Goal: Check status

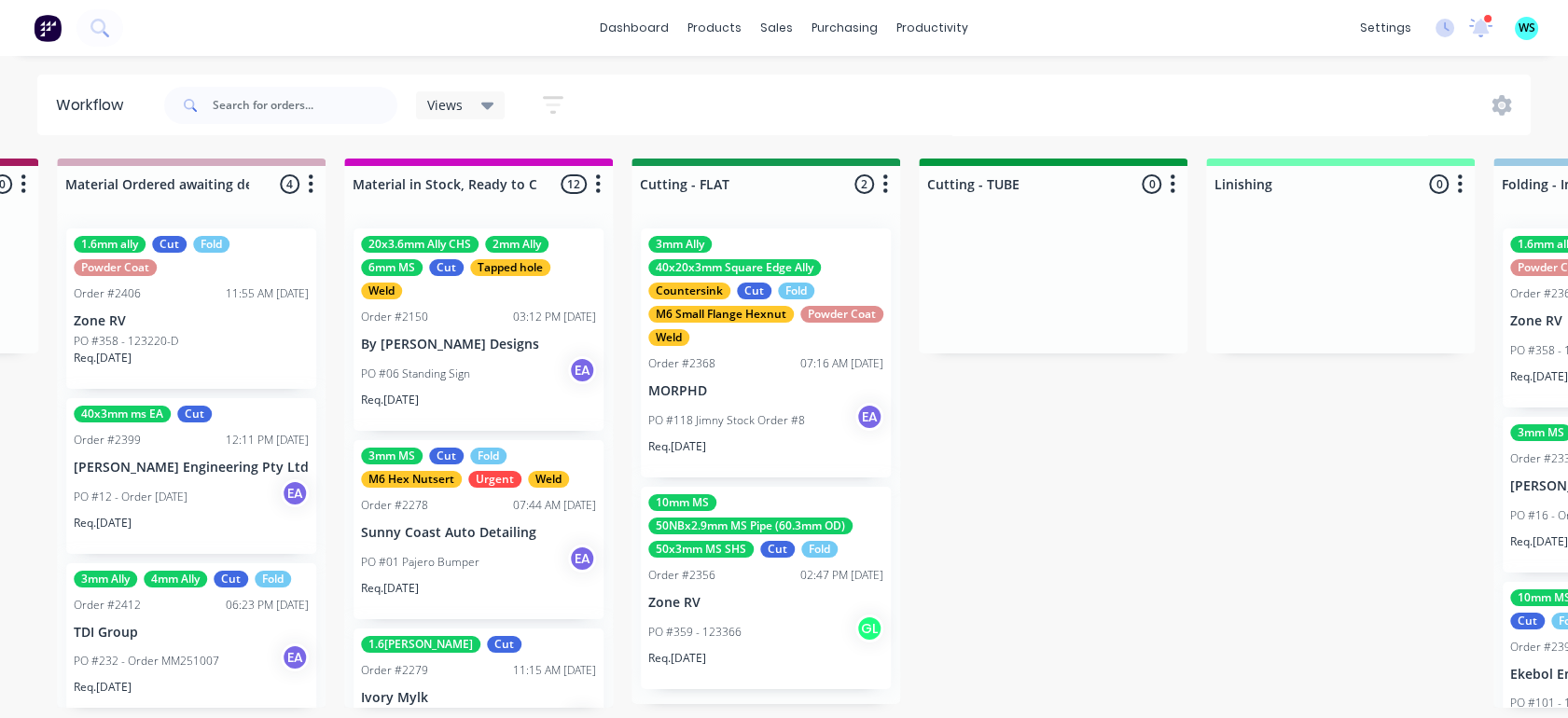
scroll to position [1622, 0]
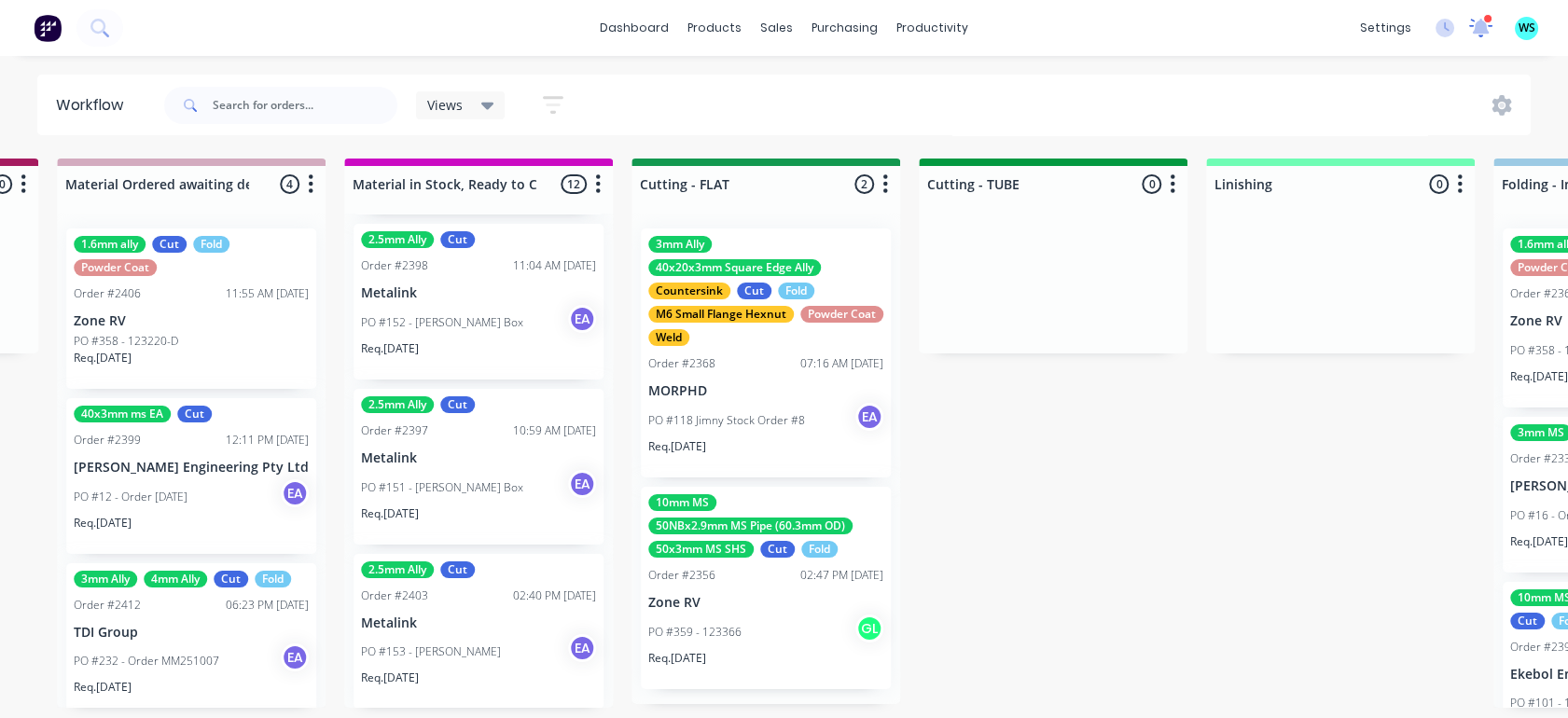
click at [1490, 26] on icon at bounding box center [1481, 26] width 23 height 18
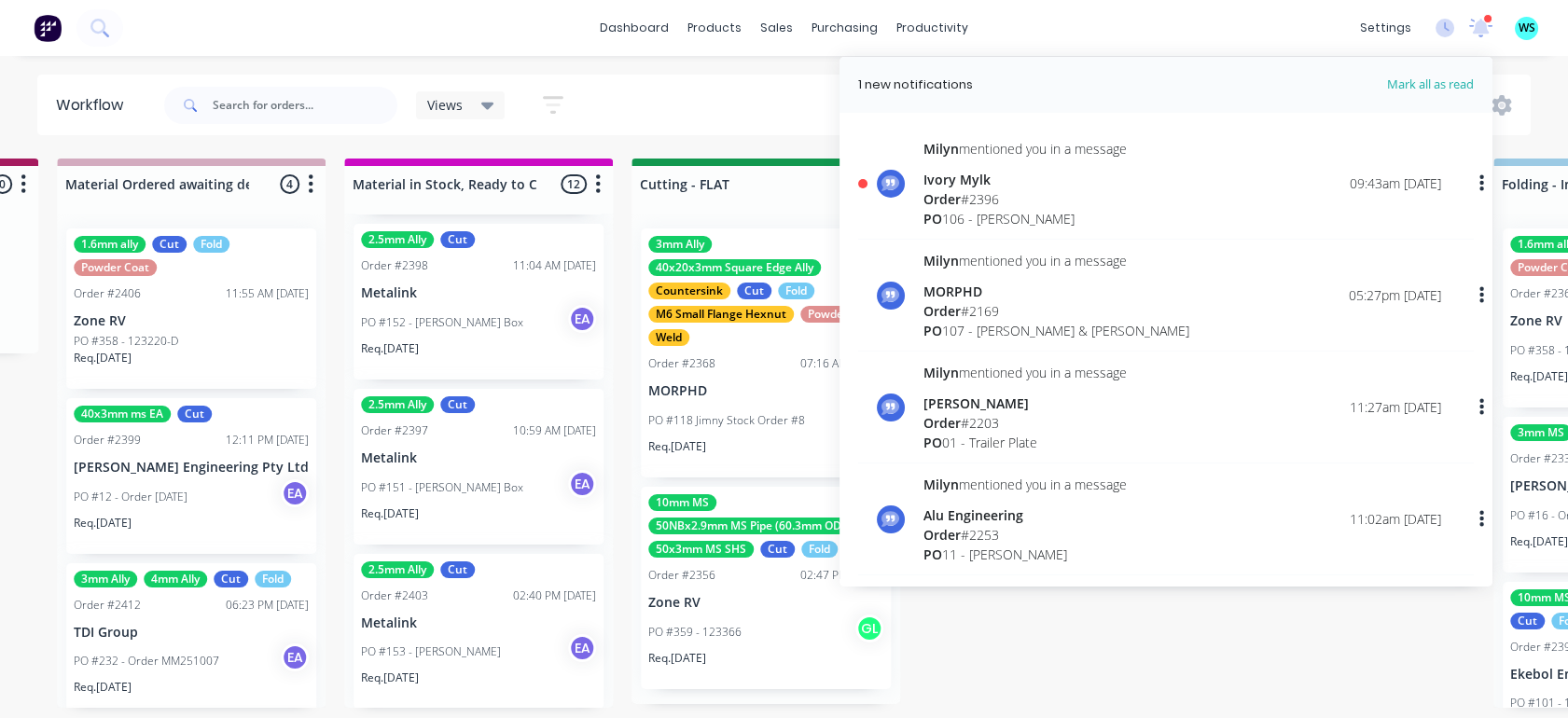
click at [1483, 24] on icon at bounding box center [1481, 25] width 17 height 16
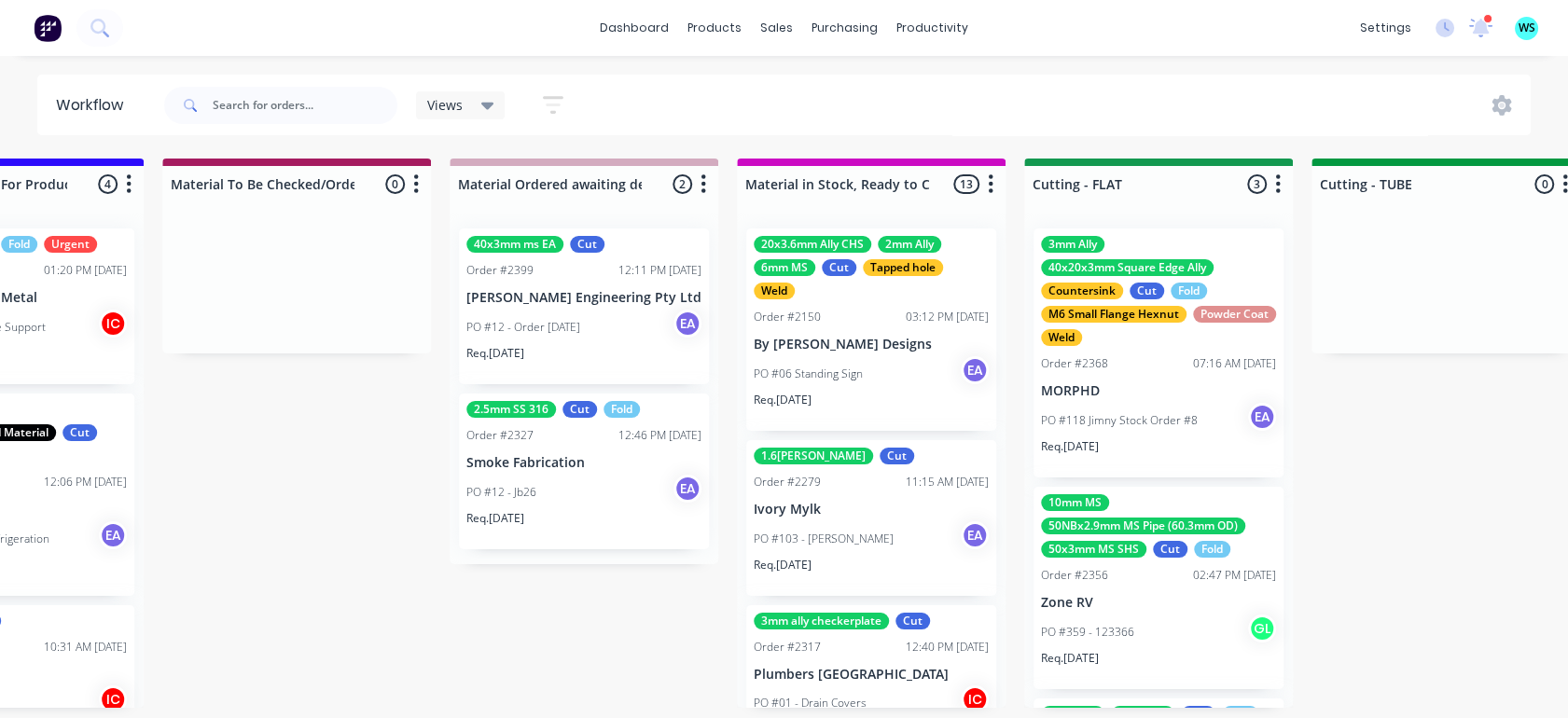
scroll to position [0, 2902]
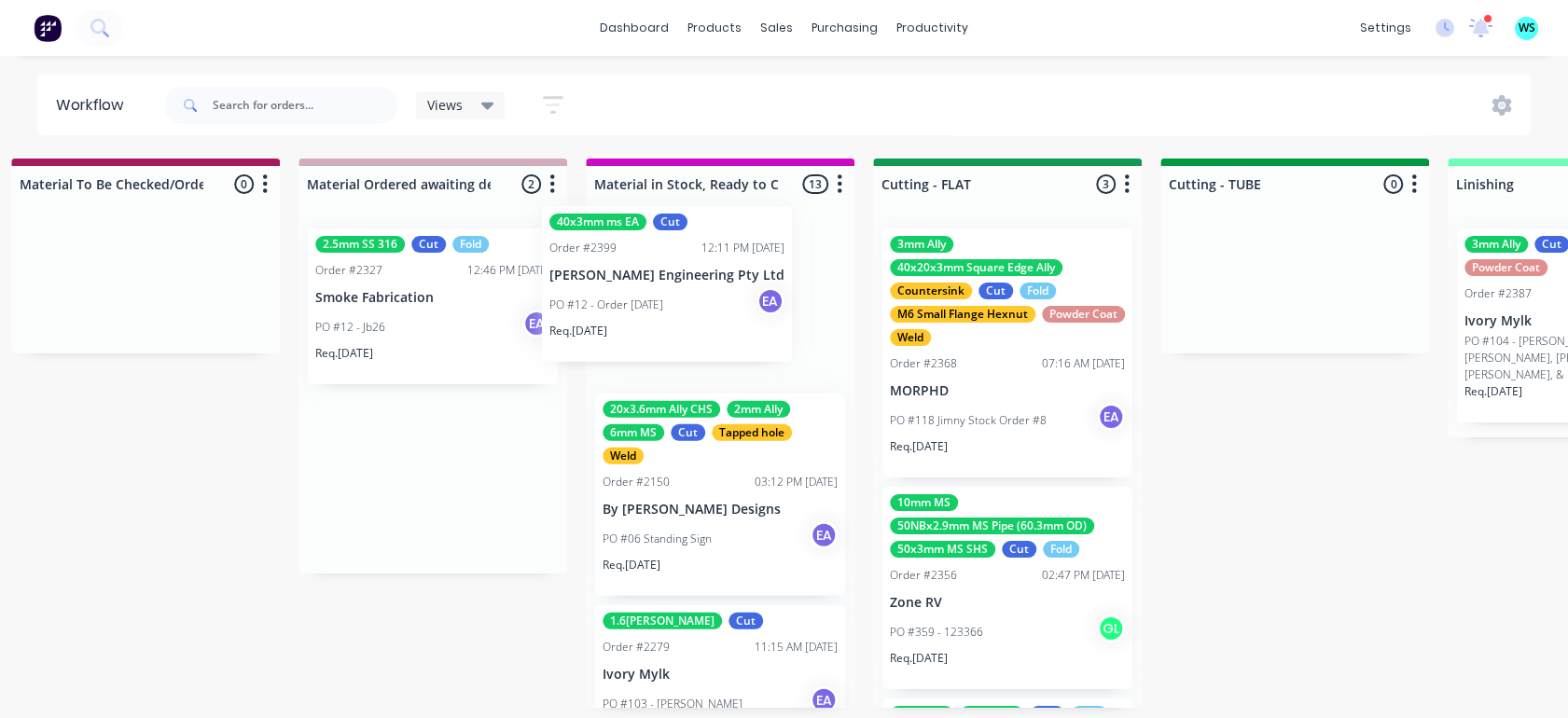
drag, startPoint x: 416, startPoint y: 284, endPoint x: 660, endPoint y: 266, distance: 244.7
click at [660, 266] on div "Submitted 23 Status colour #273444 hex #273444 Save Cancel Summaries Total orde…" at bounding box center [938, 443] width 7711 height 570
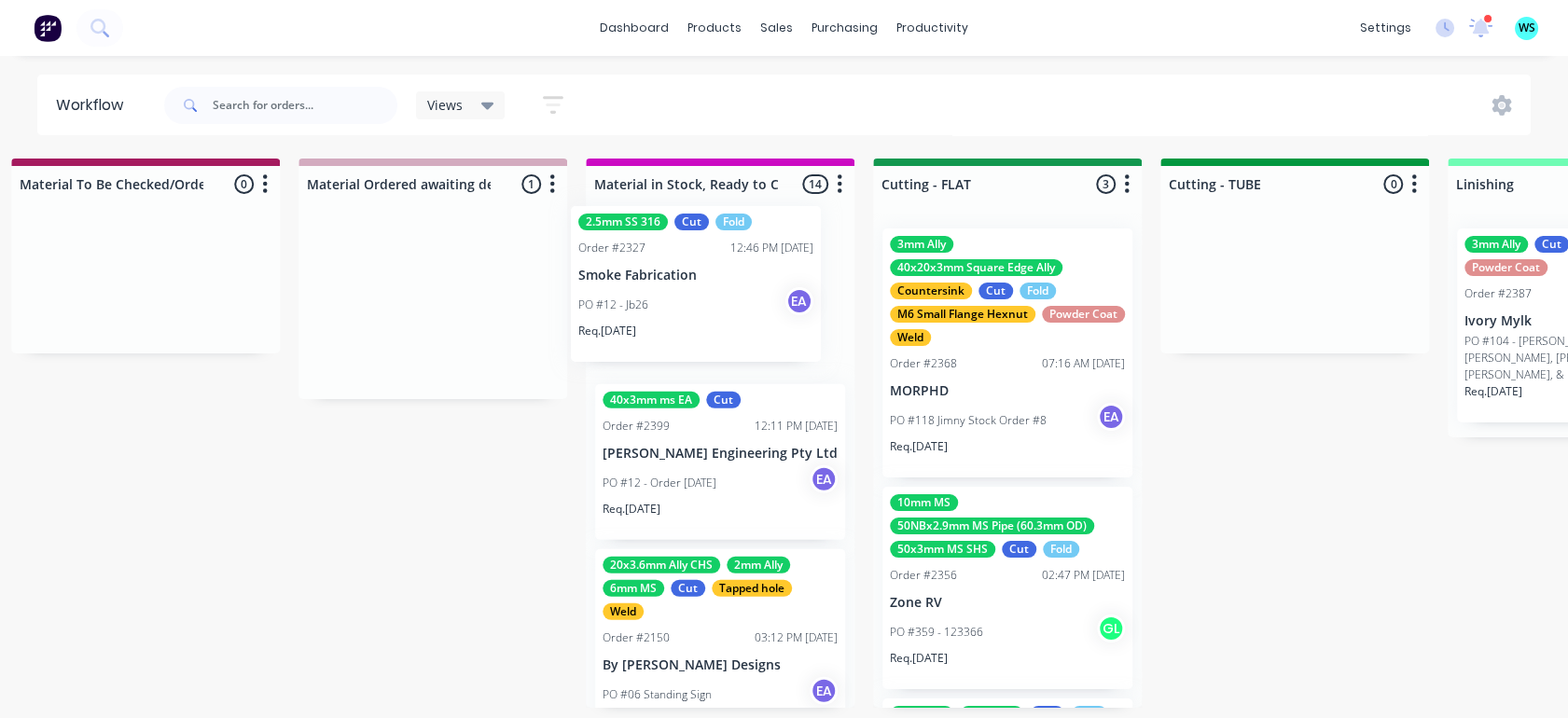
drag, startPoint x: 411, startPoint y: 307, endPoint x: 681, endPoint y: 287, distance: 270.7
click at [681, 287] on div "Submitted 23 Status colour #273444 hex #273444 Save Cancel Summaries Total orde…" at bounding box center [938, 443] width 7711 height 570
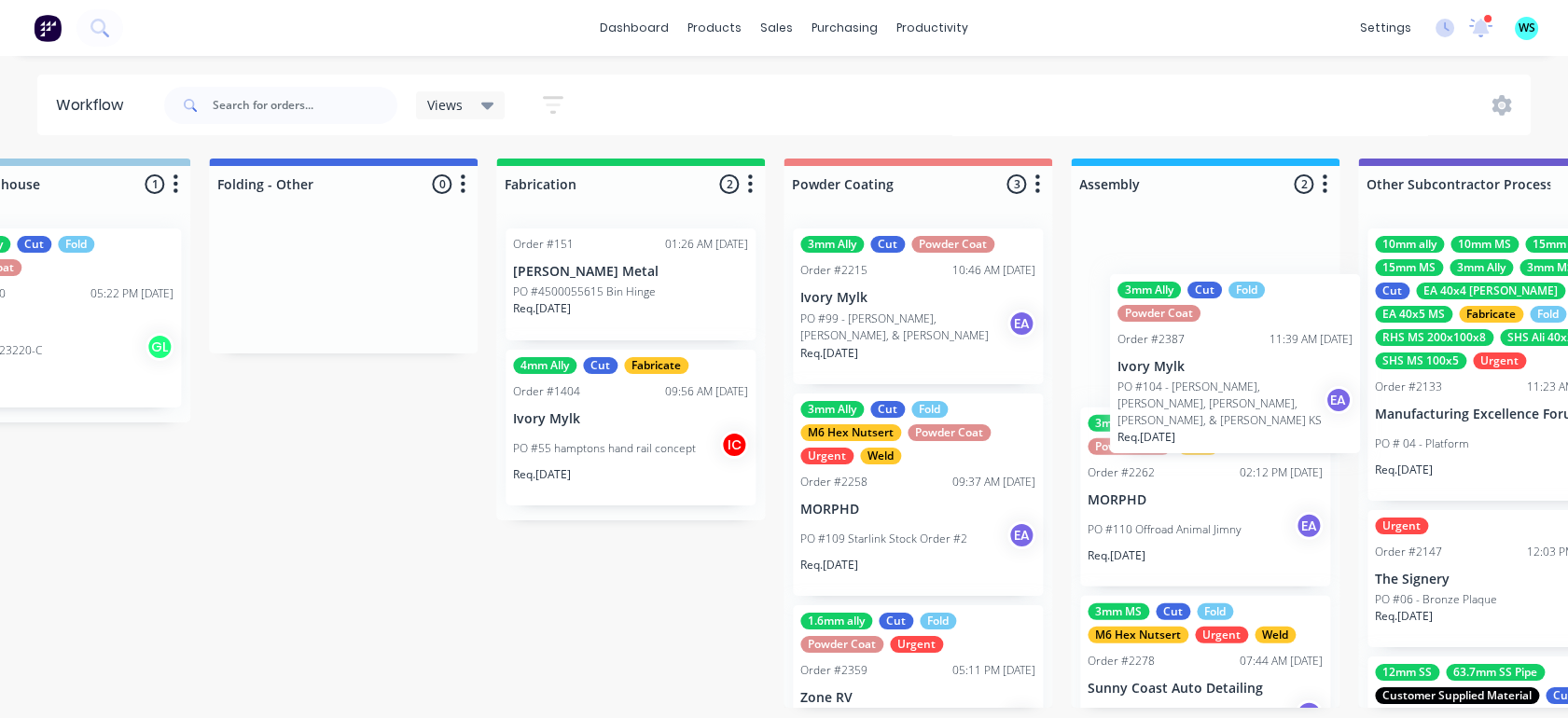
scroll to position [0, 4764]
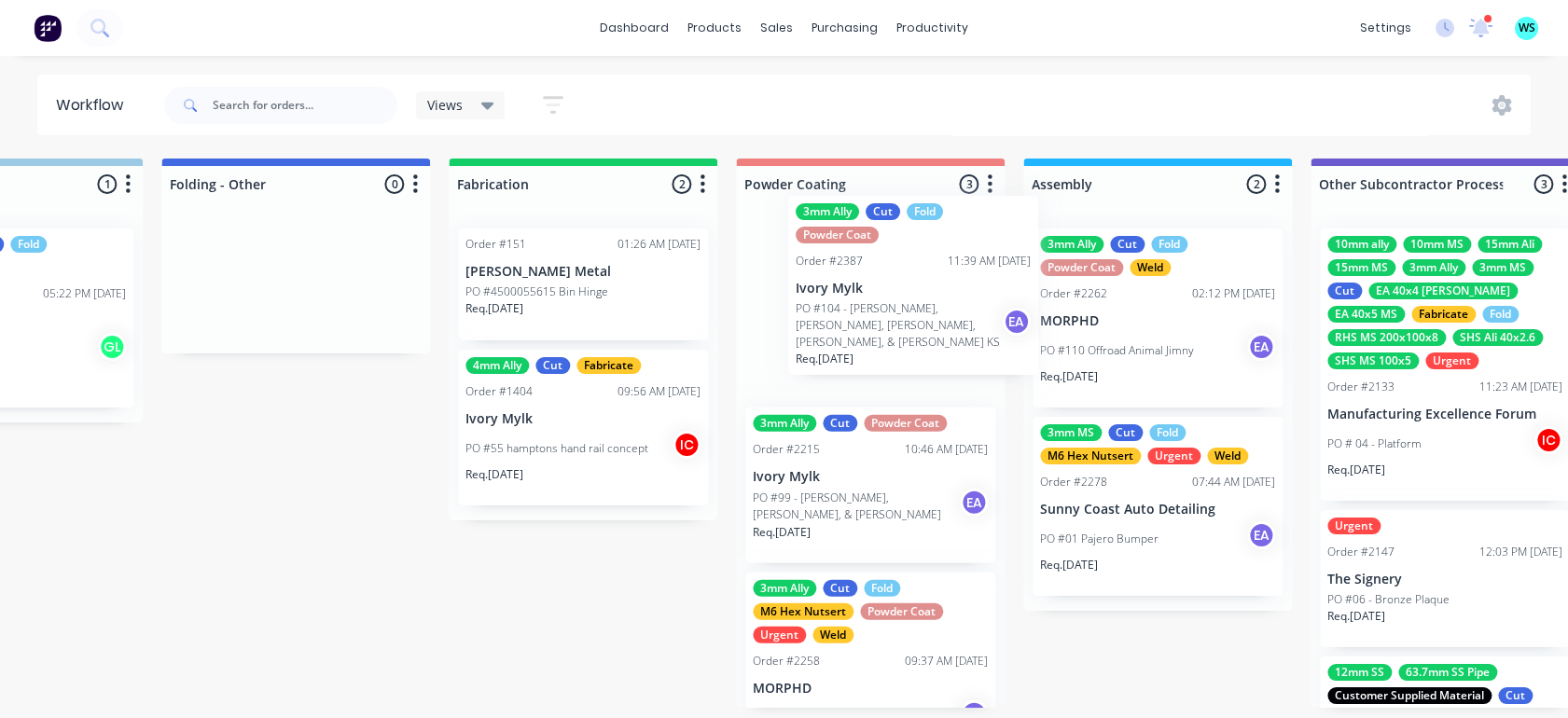
drag, startPoint x: 1294, startPoint y: 322, endPoint x: 797, endPoint y: 320, distance: 497.0
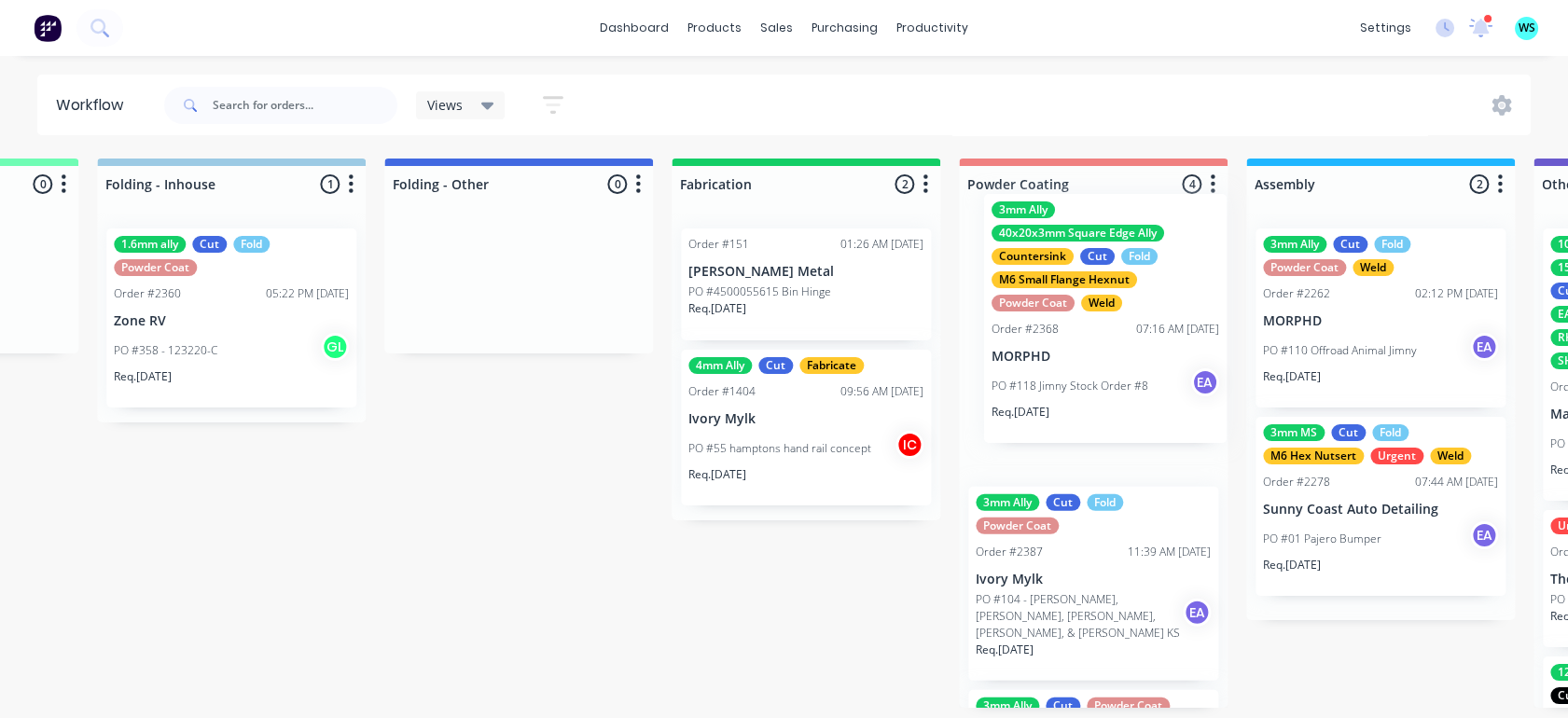
scroll to position [0, 4542]
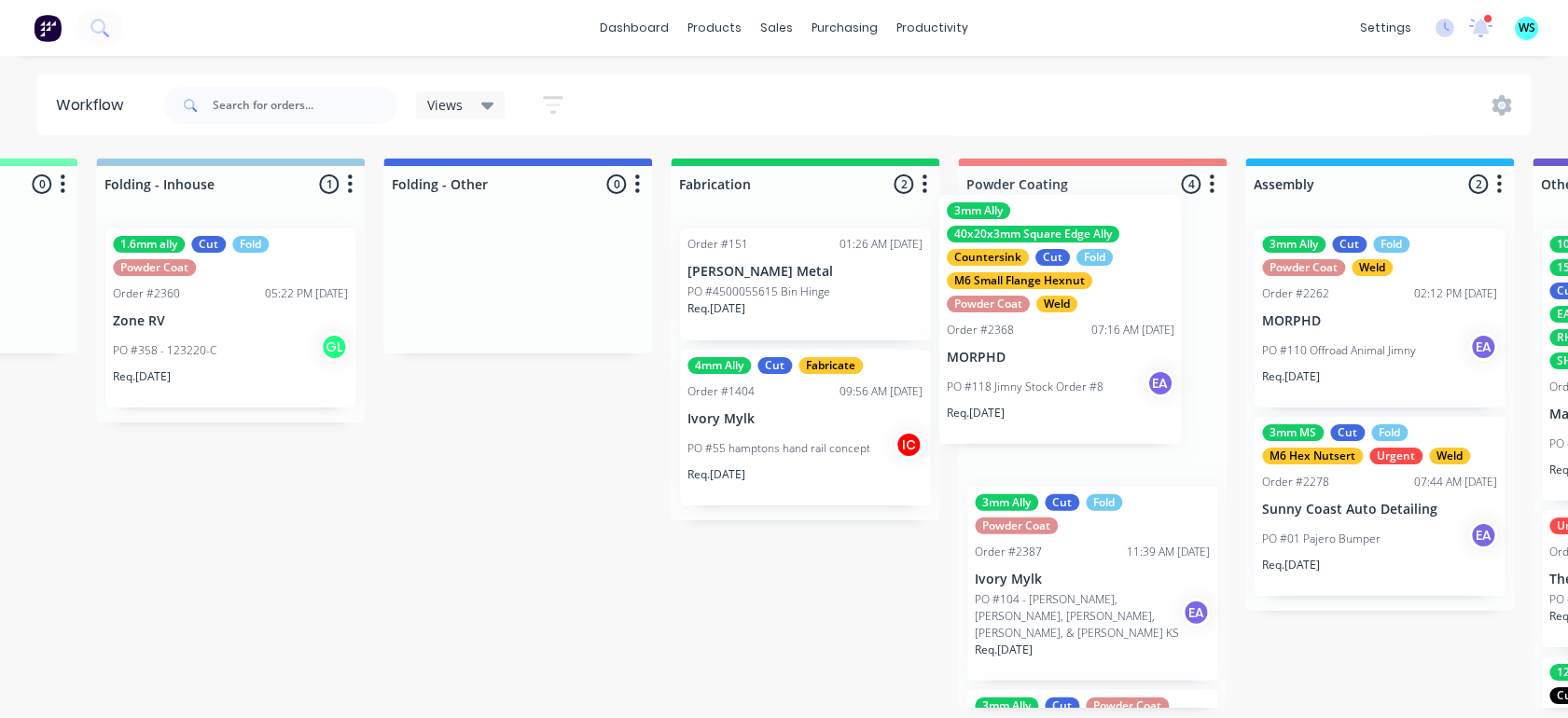
drag, startPoint x: 247, startPoint y: 405, endPoint x: 1077, endPoint y: 362, distance: 831.1
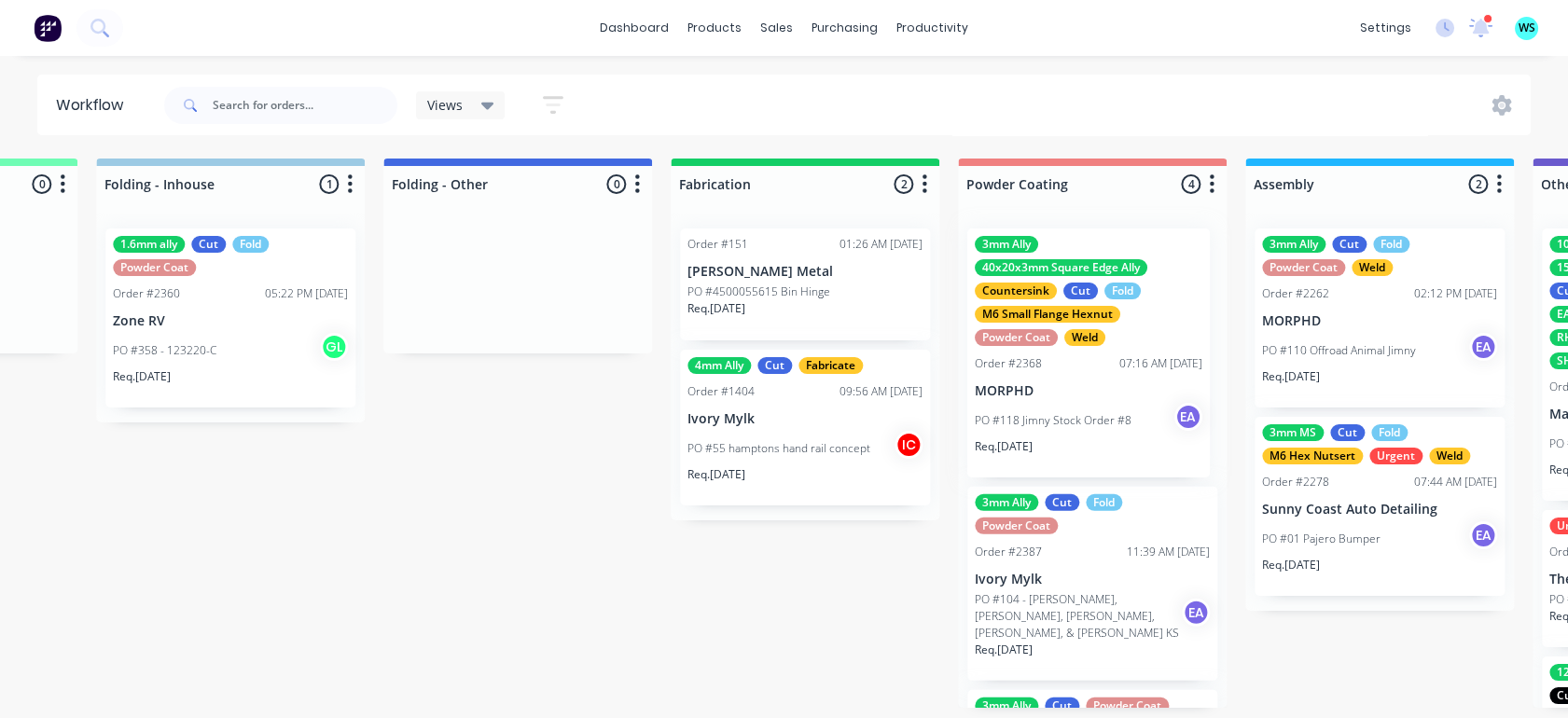
click at [1077, 362] on div "3mm Ally Cut Fold Powder Coat Order #2387 11:39 AM [DATE] Ivory Mylk PO #104 - …" at bounding box center [1092, 460] width 268 height 494
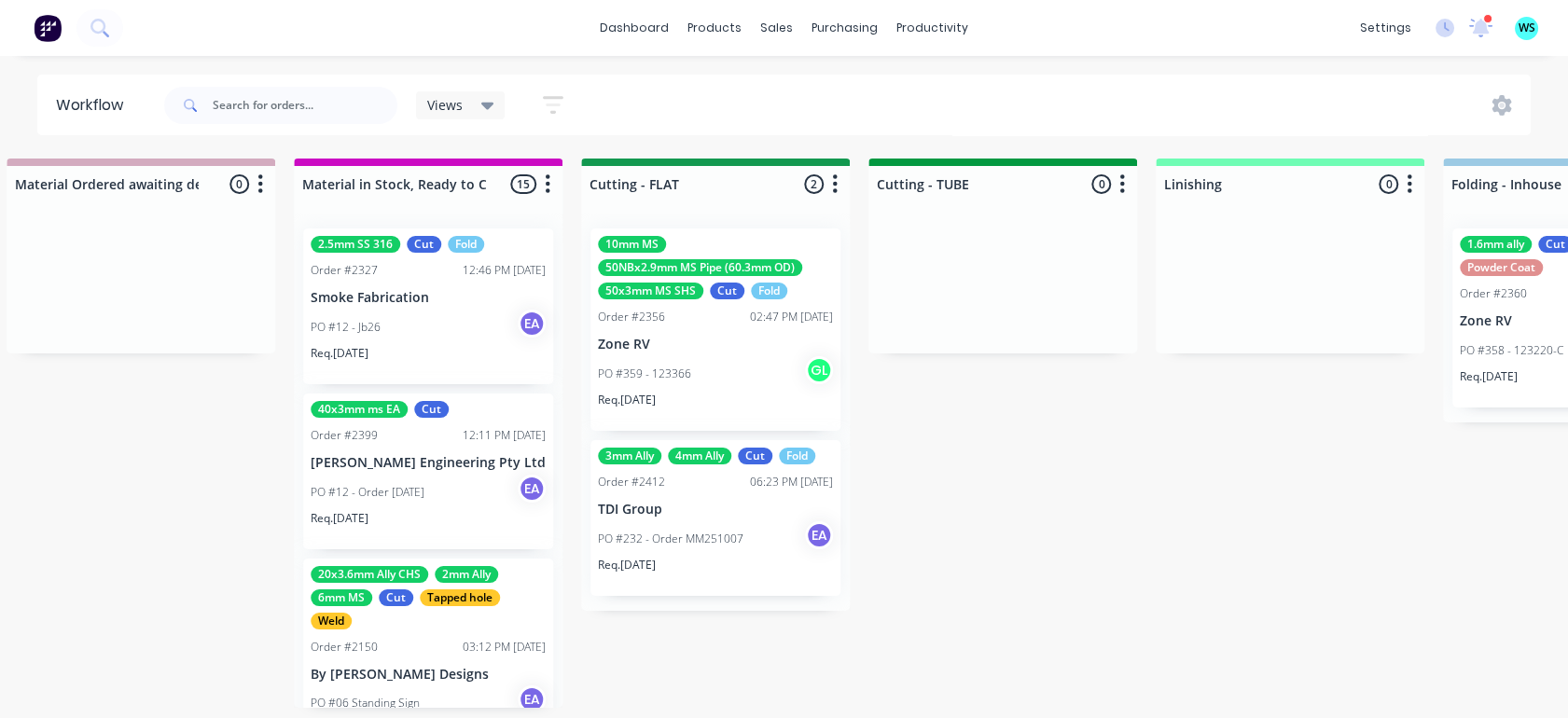
scroll to position [25, 3195]
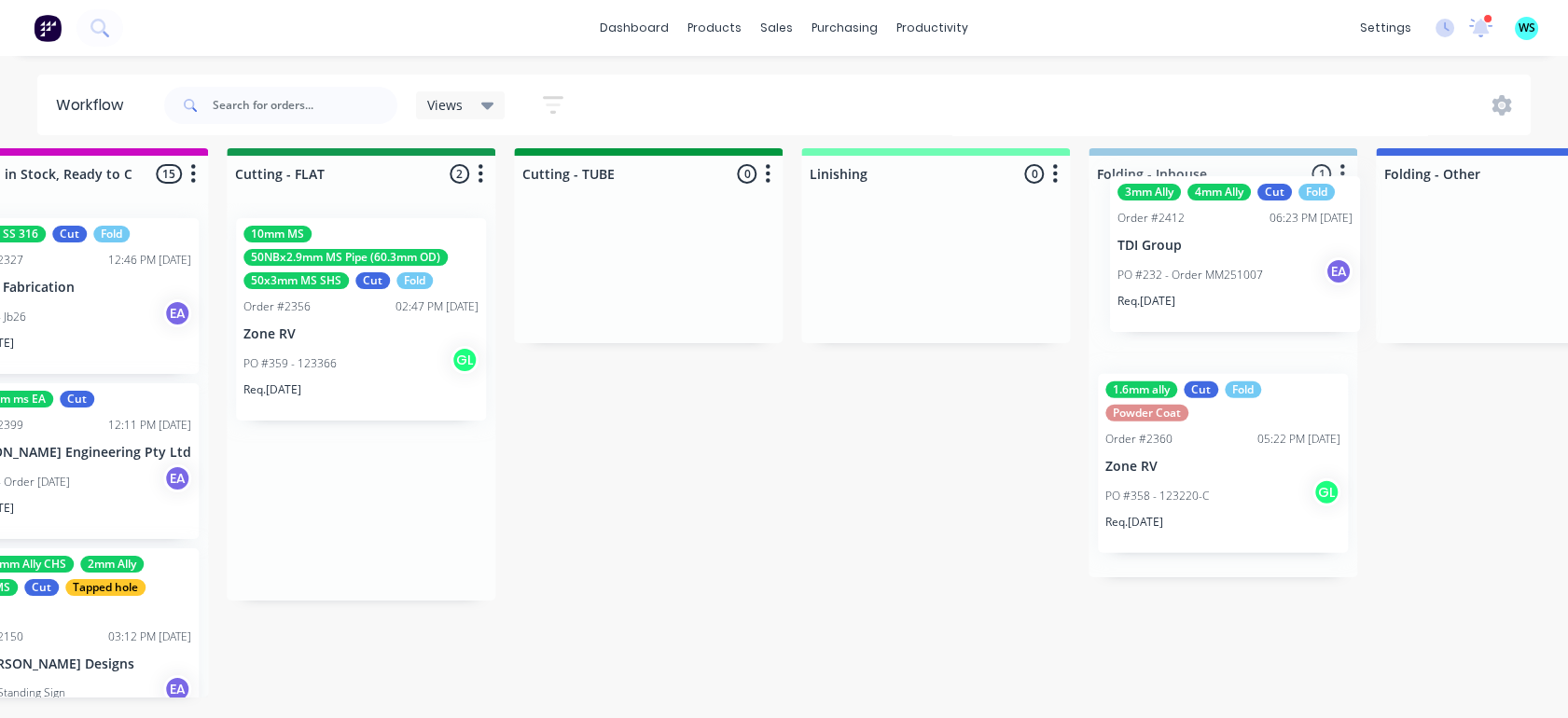
drag, startPoint x: 810, startPoint y: 483, endPoint x: 1144, endPoint y: 268, distance: 397.2
click at [1144, 268] on div "Submitted 23 Status colour #273444 hex #273444 Save Cancel Summaries Total orde…" at bounding box center [292, 433] width 7711 height 570
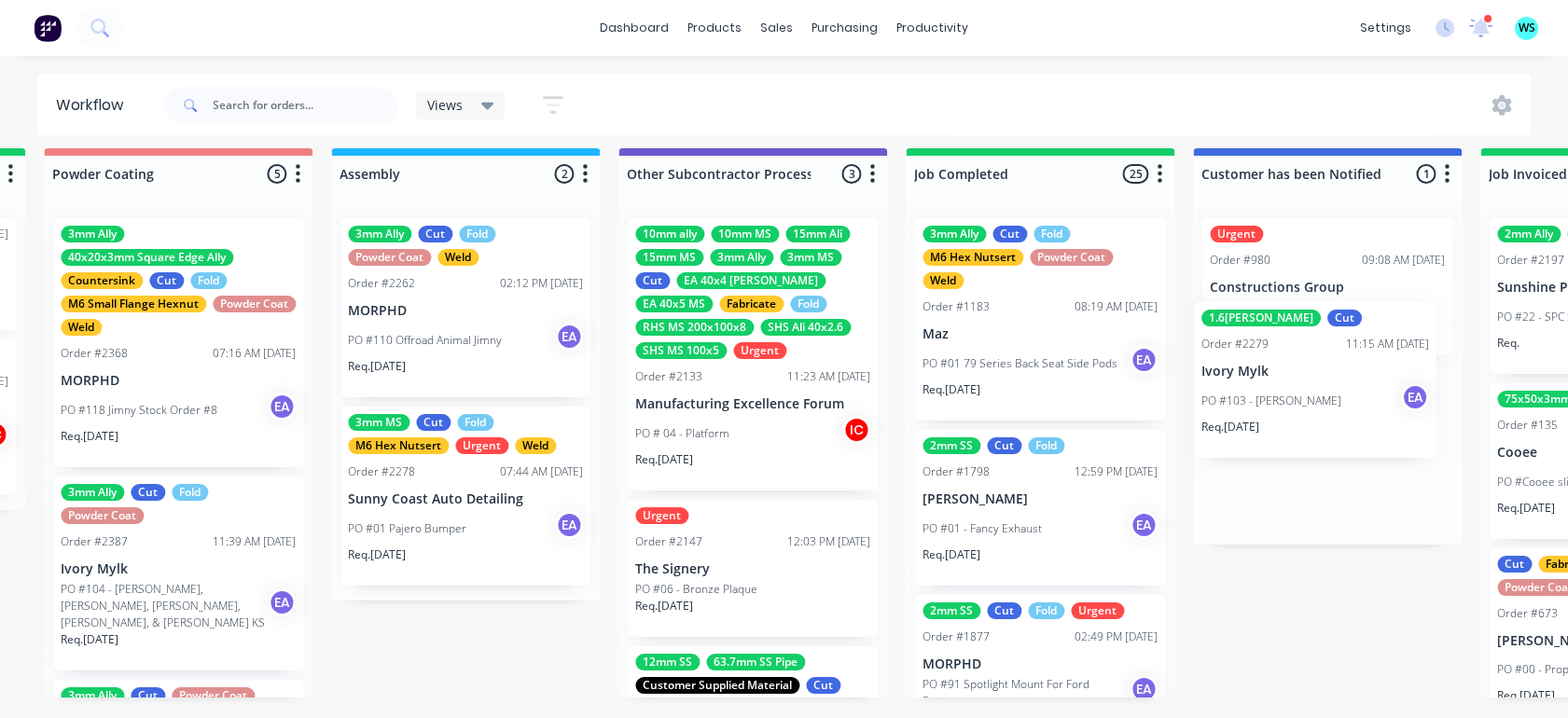
scroll to position [25, 5547]
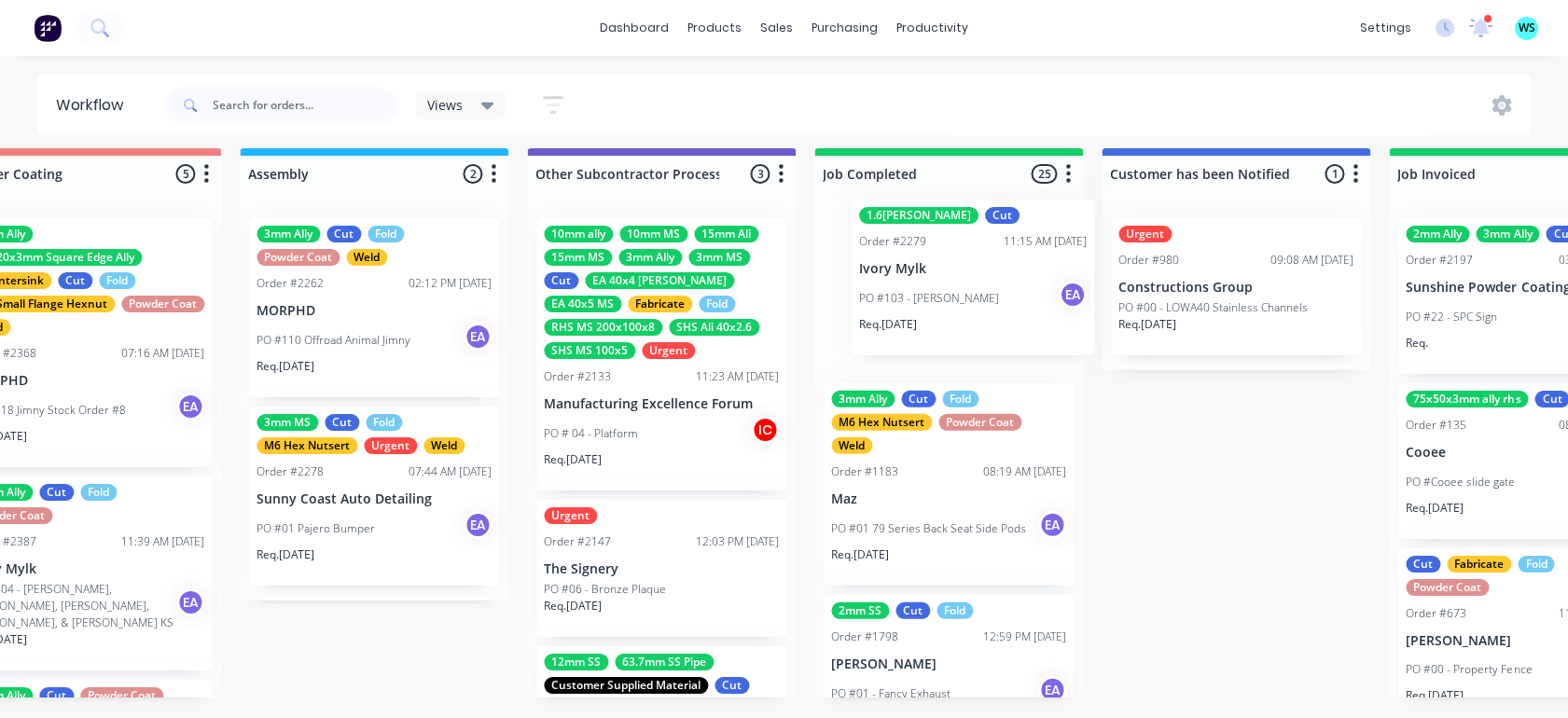
drag, startPoint x: 530, startPoint y: 524, endPoint x: 929, endPoint y: 291, distance: 462.0
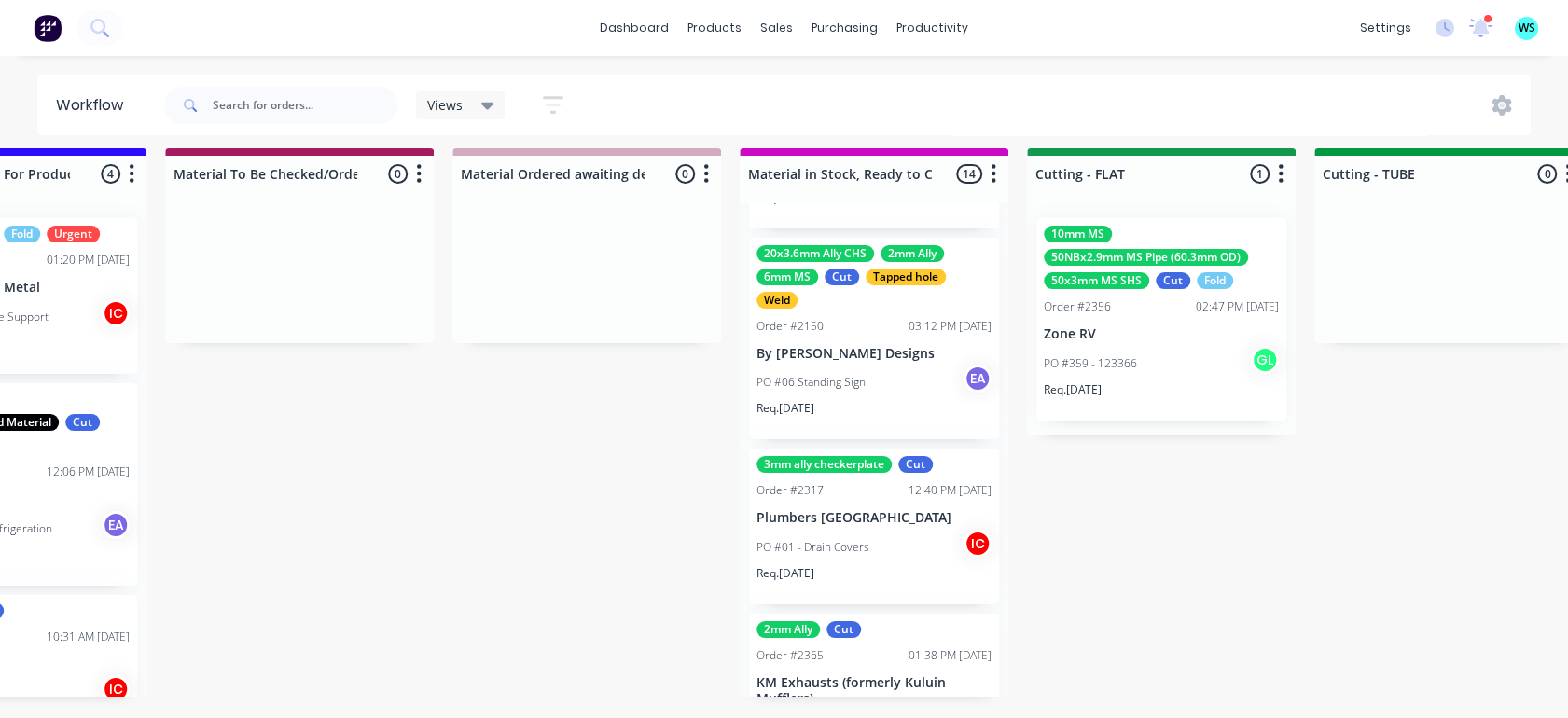
scroll to position [518, 0]
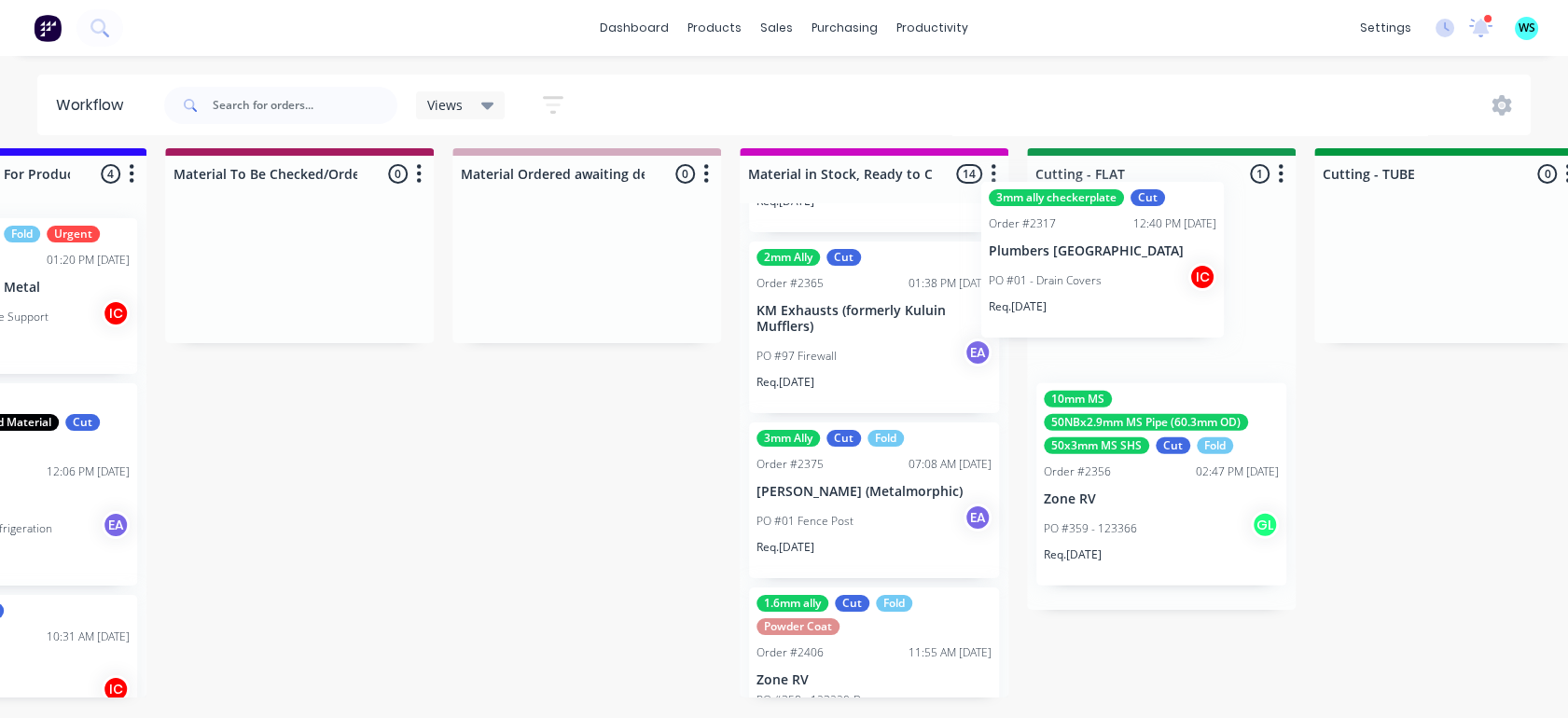
drag, startPoint x: 1066, startPoint y: 334, endPoint x: 1052, endPoint y: 332, distance: 14.1
click at [1112, 307] on div "Submitted 23 Status colour #273444 hex #273444 Save Cancel Summaries Total orde…" at bounding box center [1093, 433] width 7711 height 570
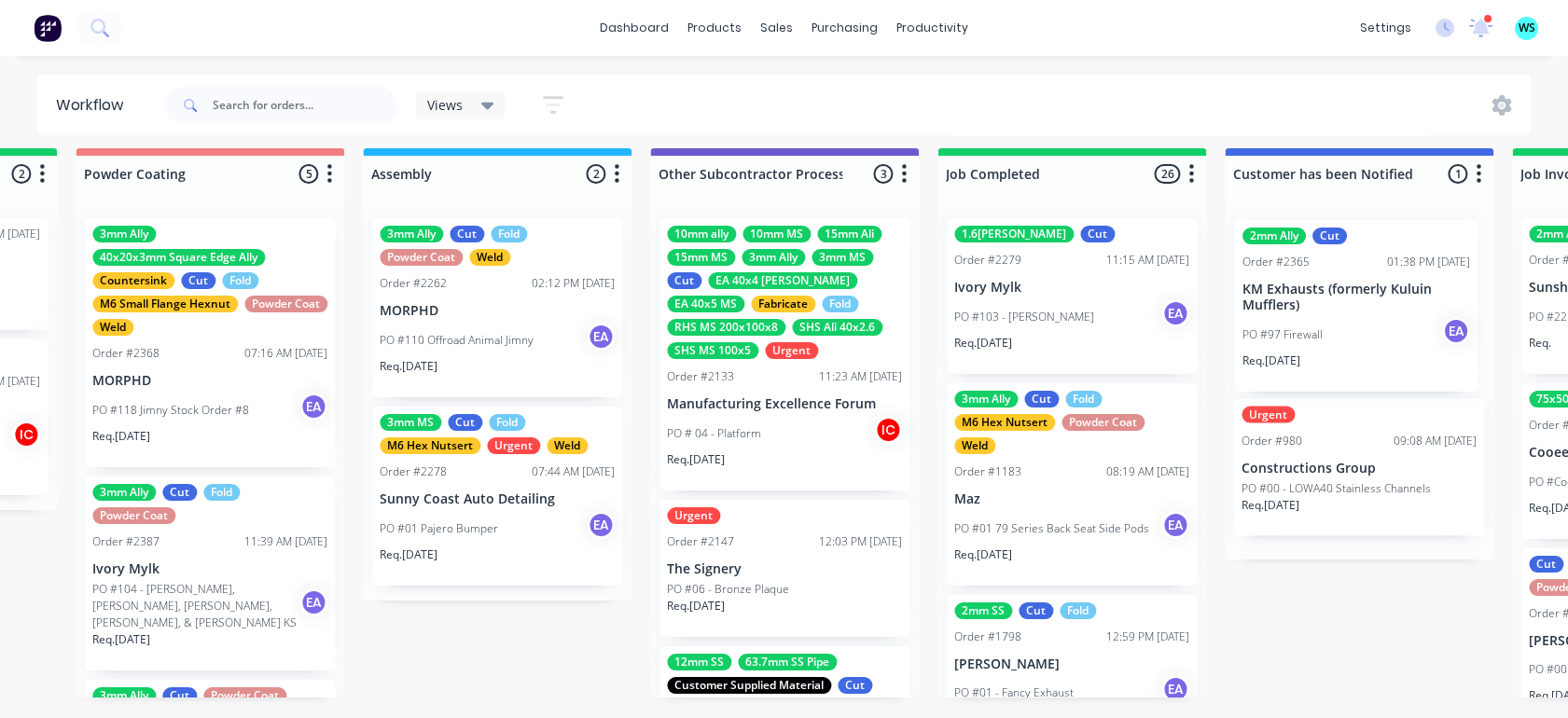
scroll to position [25, 5528]
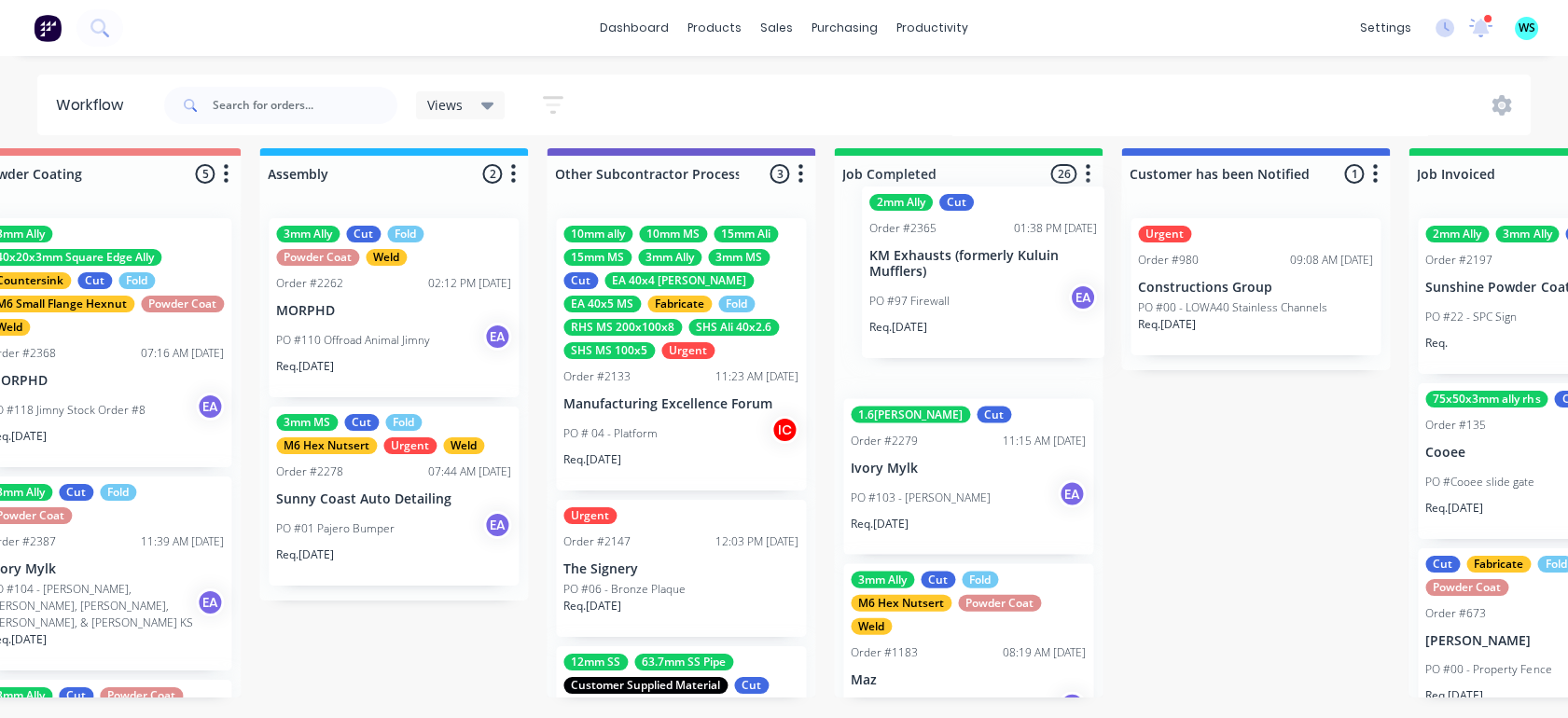
drag, startPoint x: 845, startPoint y: 328, endPoint x: 933, endPoint y: 261, distance: 110.6
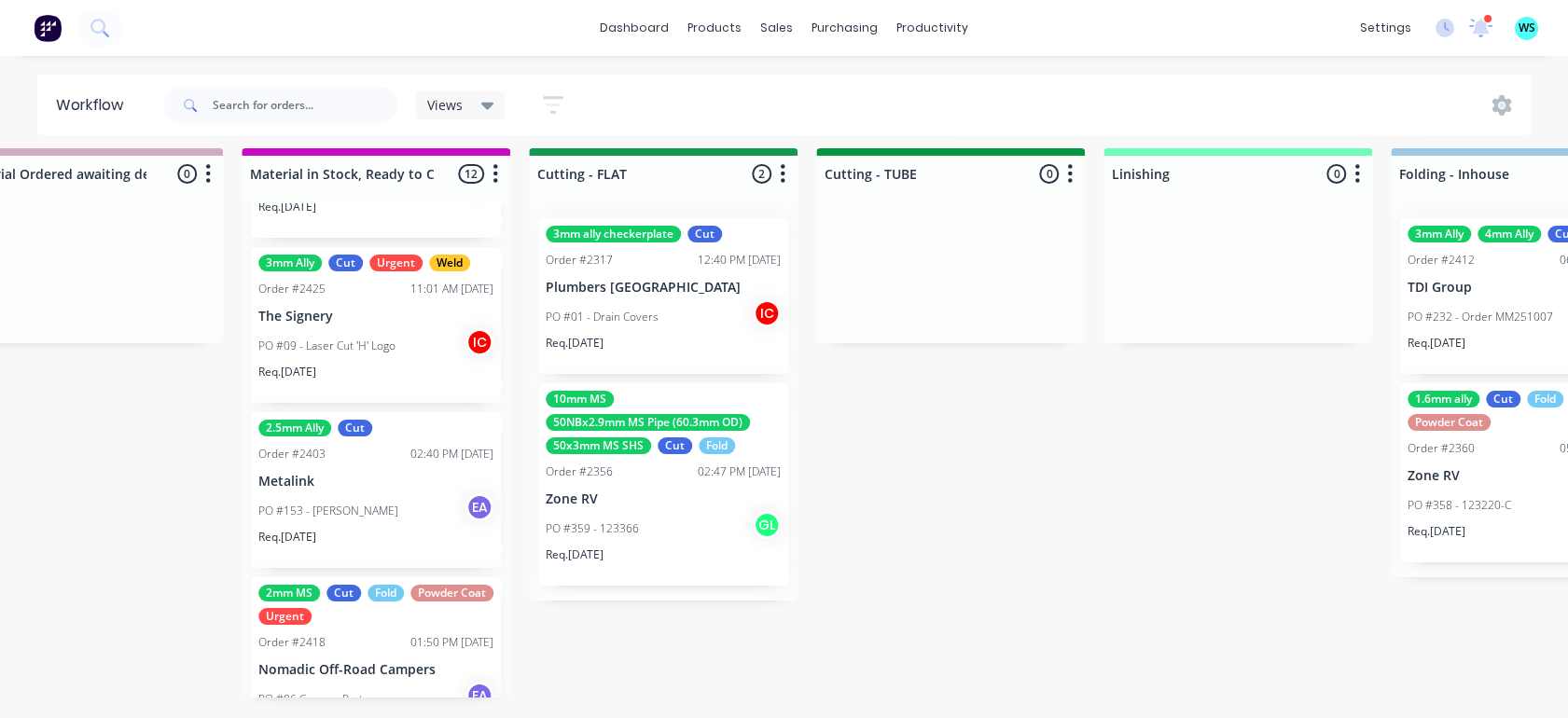
scroll to position [1611, 0]
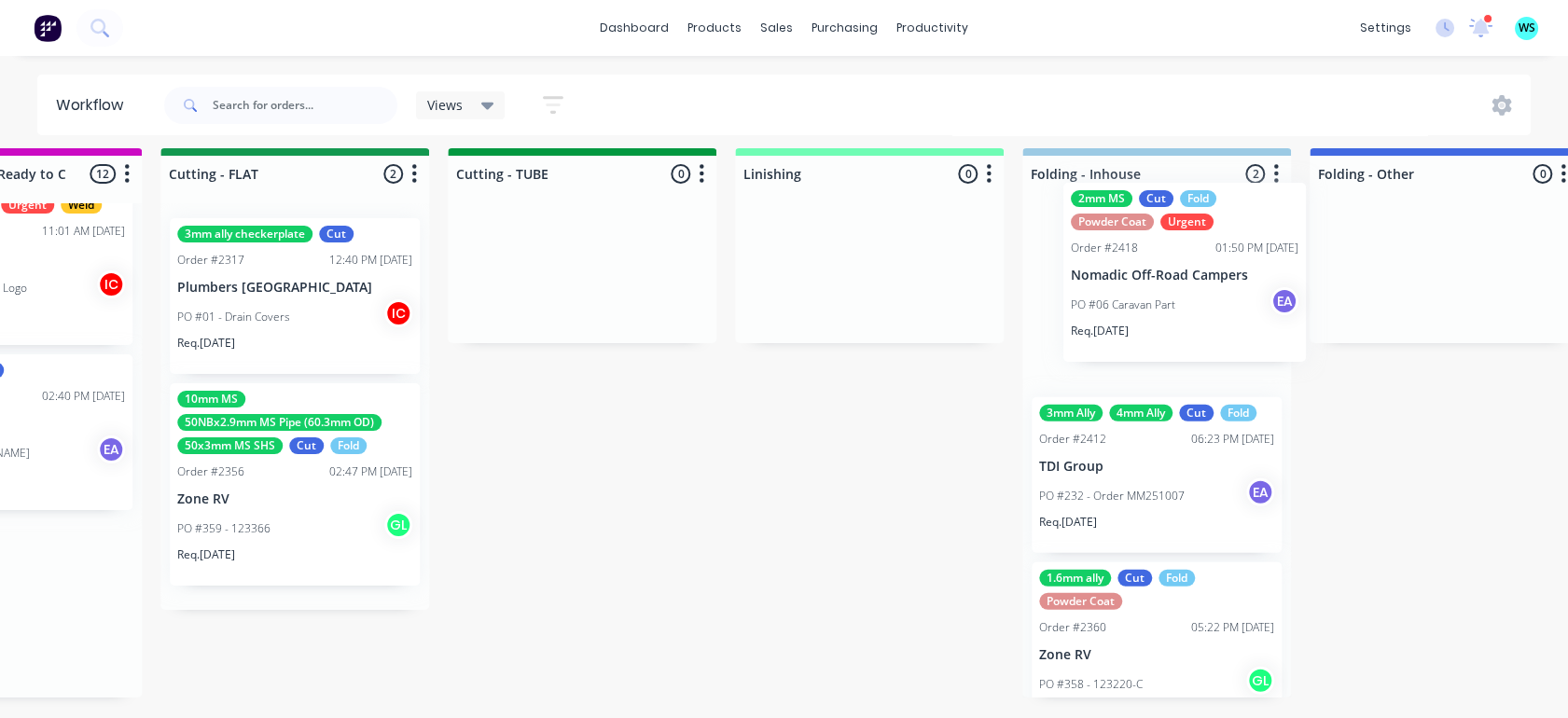
drag, startPoint x: 306, startPoint y: 631, endPoint x: 1117, endPoint y: 312, distance: 871.5
click at [1117, 310] on div "Submitted 23 Status colour #273444 hex #273444 Save Cancel Summaries Total orde…" at bounding box center [226, 433] width 7711 height 570
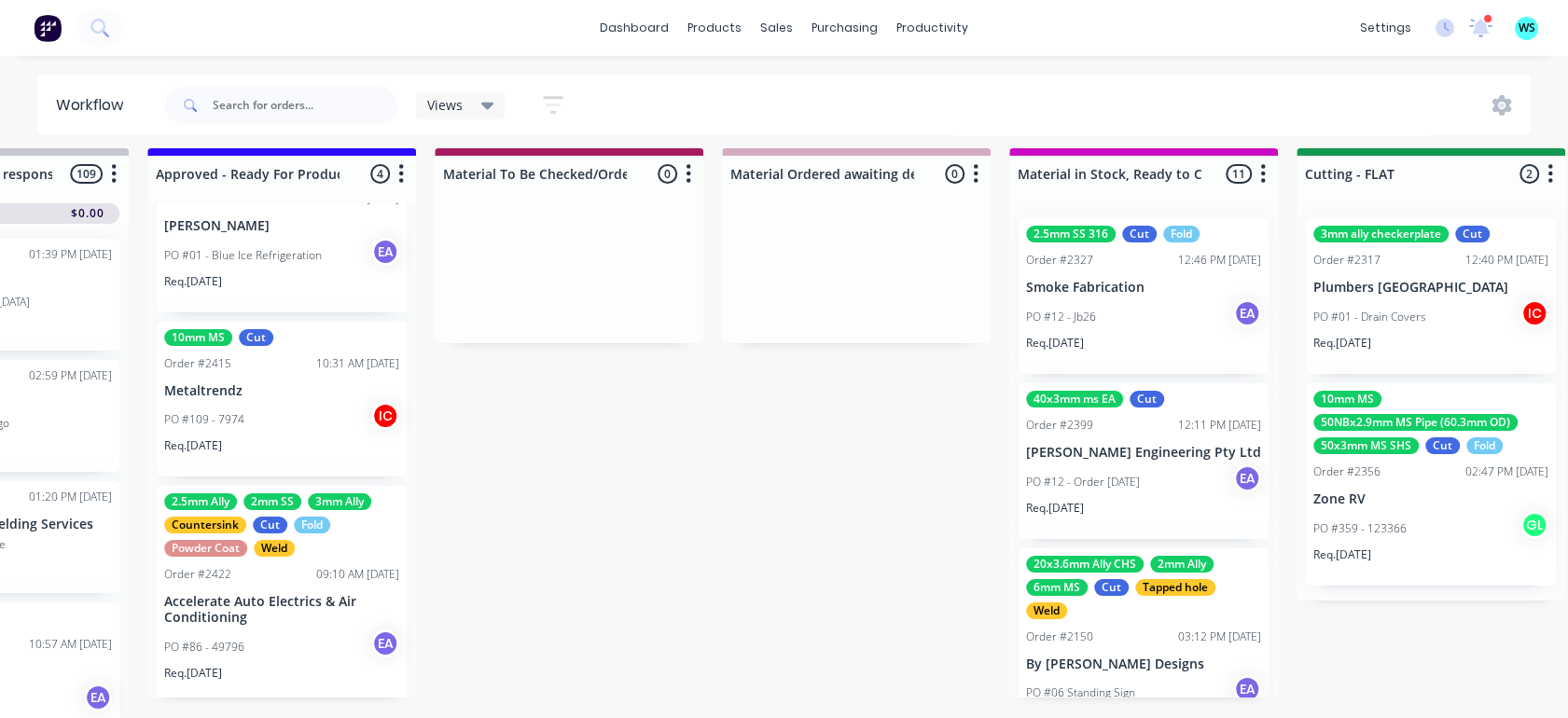
scroll to position [279, 0]
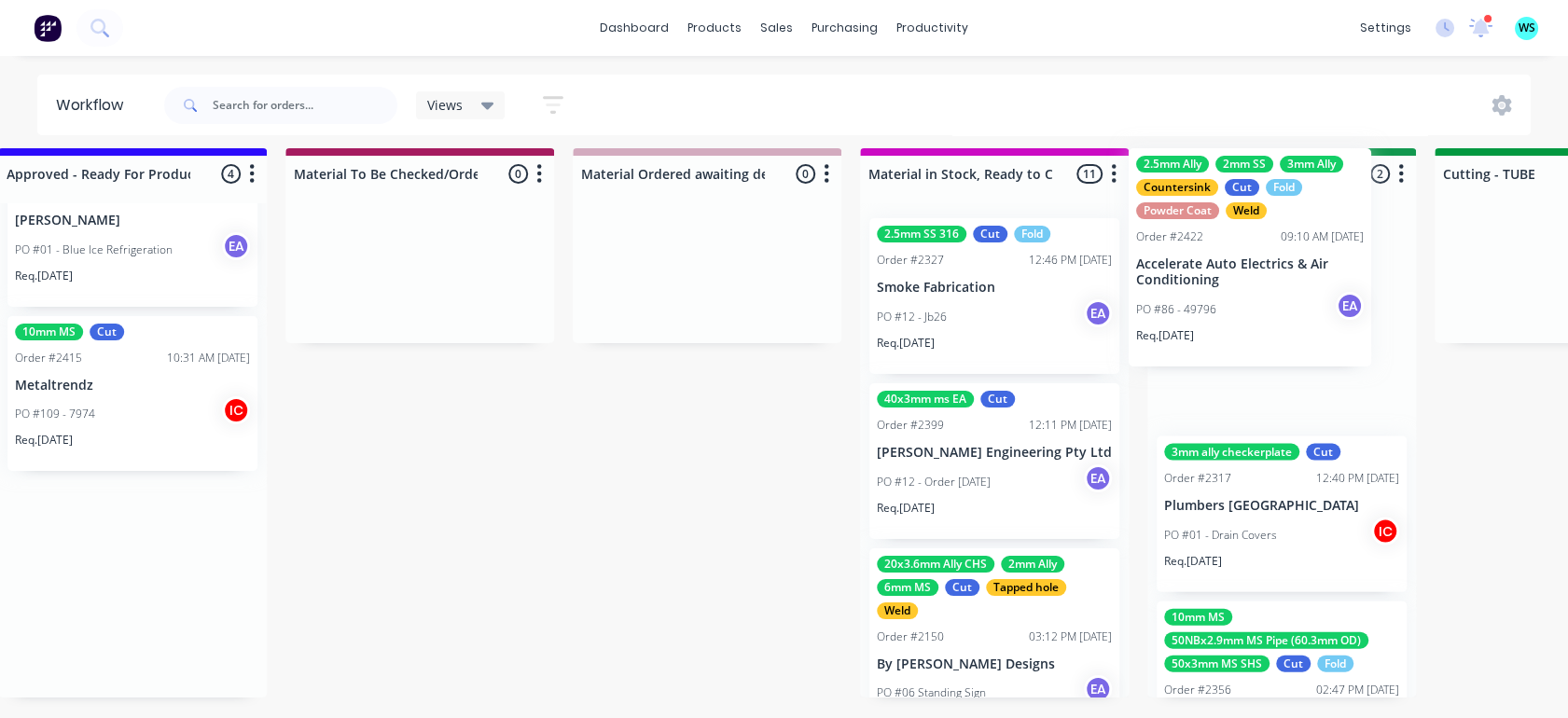
drag, startPoint x: 234, startPoint y: 584, endPoint x: 1208, endPoint y: 269, distance: 1023.7
click at [1208, 269] on div "Submitted 23 Status colour #273444 hex #273444 Save Cancel Summaries Total orde…" at bounding box center [1213, 433] width 7711 height 570
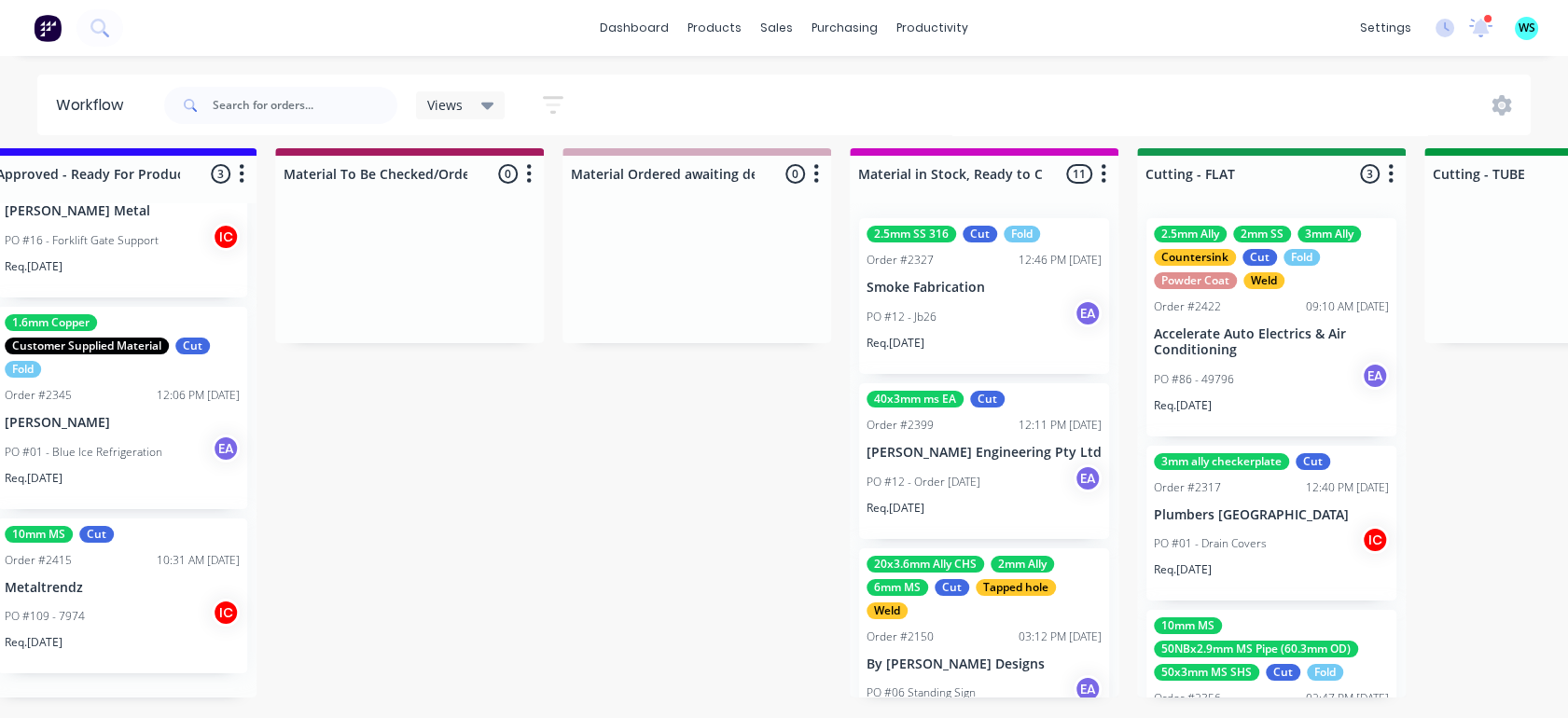
scroll to position [52, 0]
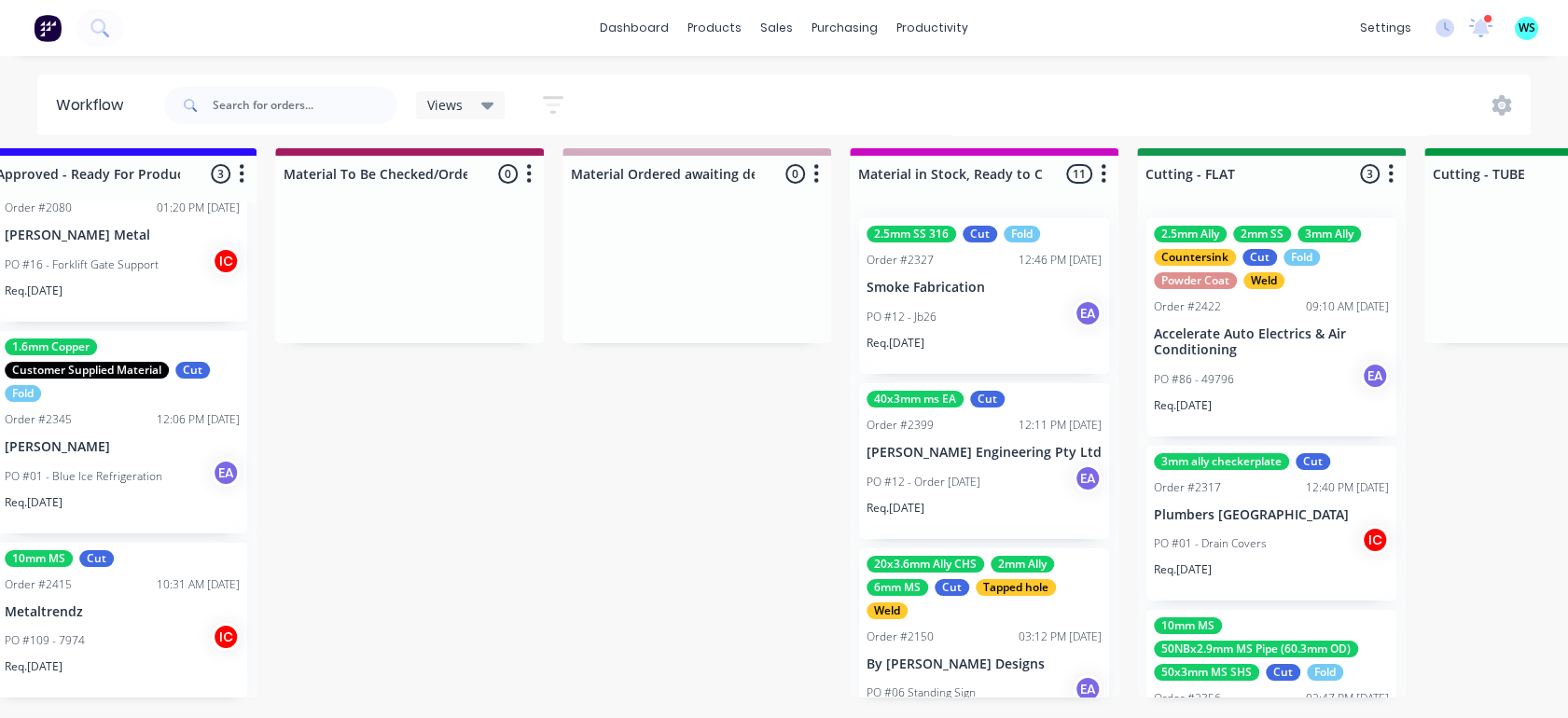
click at [1284, 362] on div "PO #86 - 49796 EA" at bounding box center [1271, 380] width 236 height 36
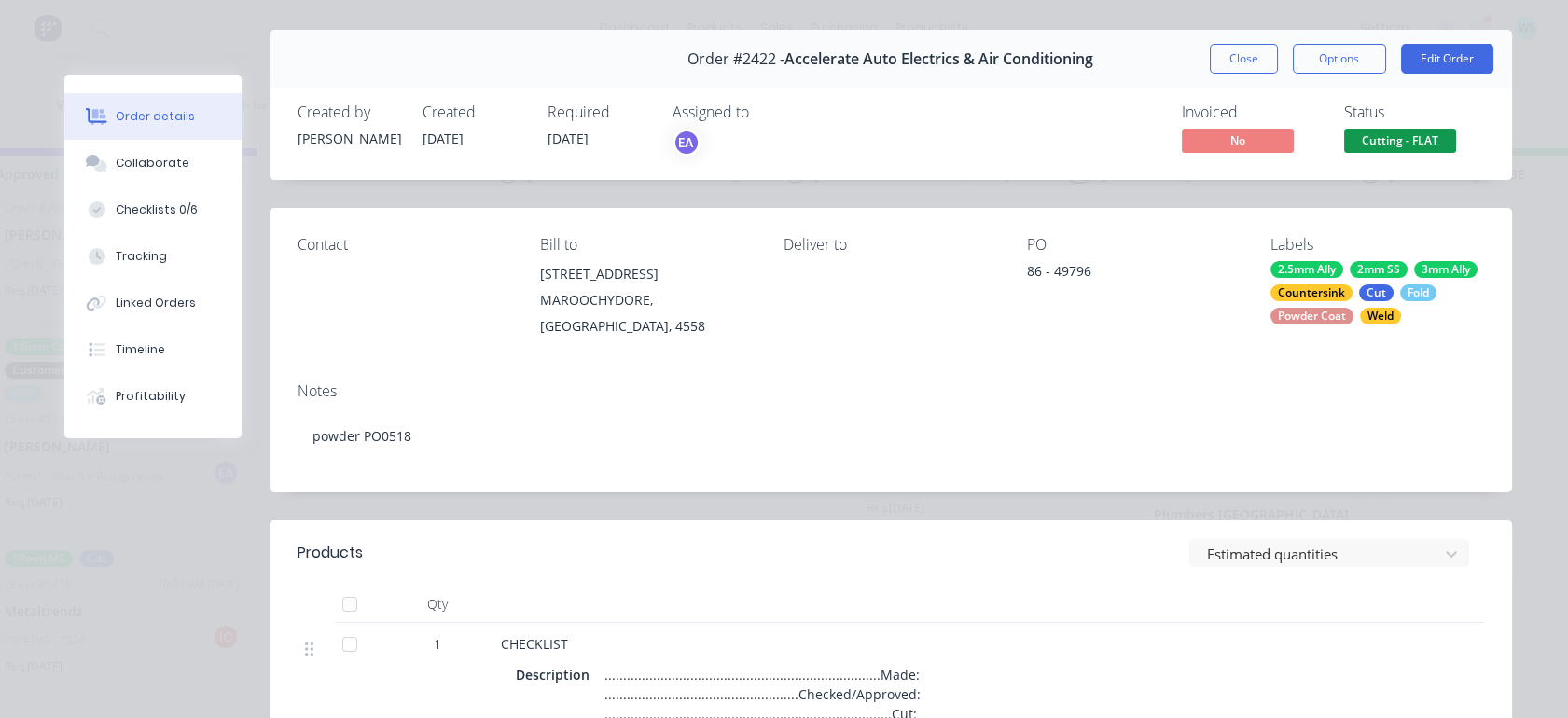
scroll to position [0, 0]
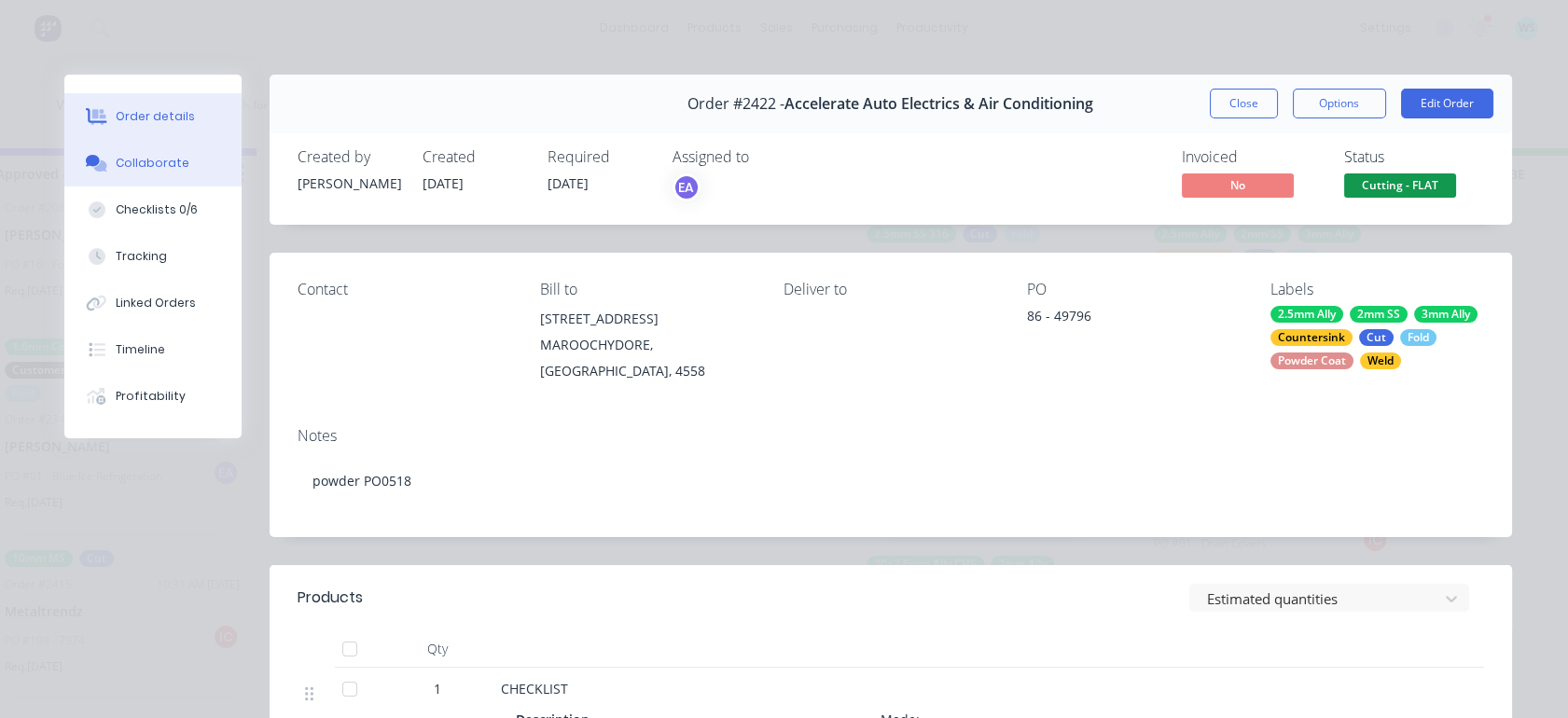
click at [195, 161] on button "Collaborate" at bounding box center [153, 163] width 177 height 47
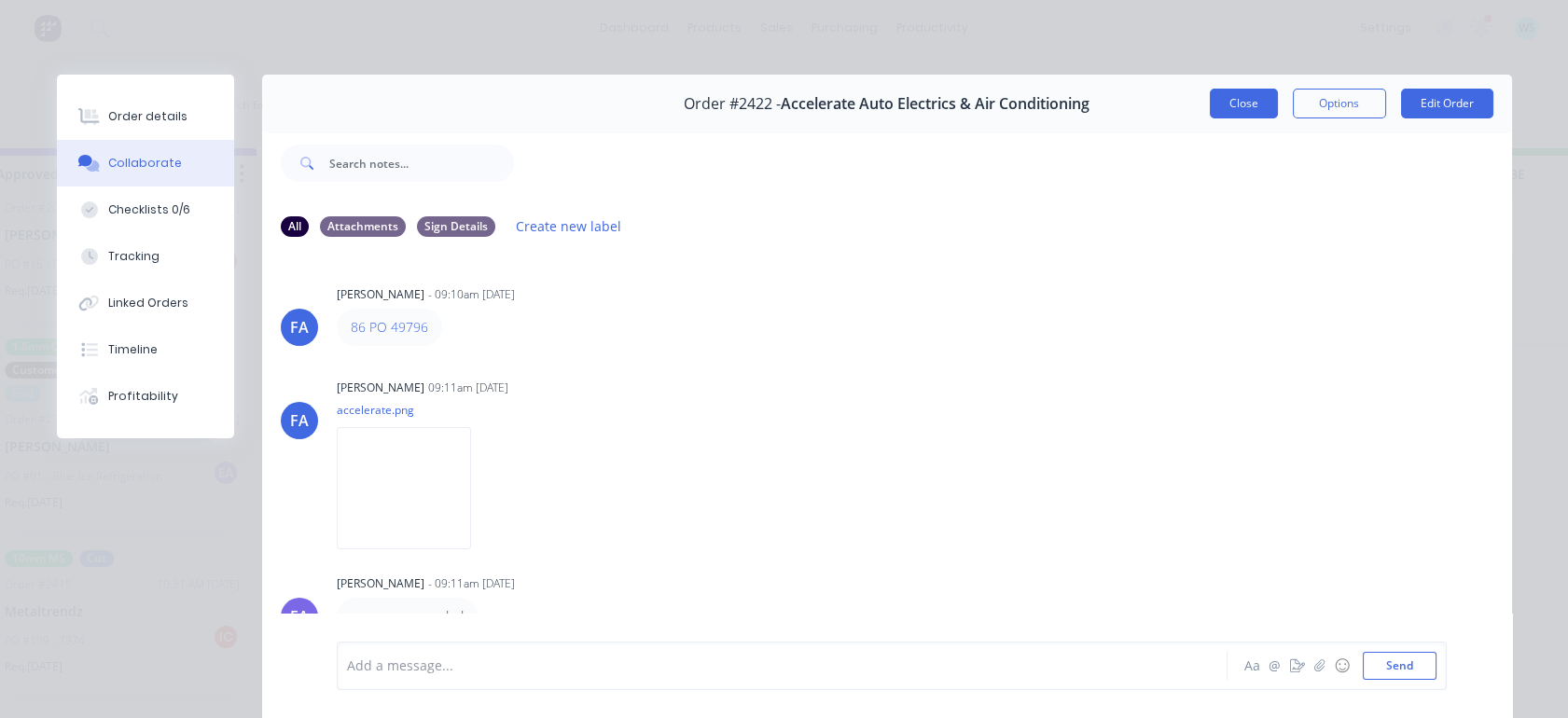
click at [1221, 92] on button "Close" at bounding box center [1244, 103] width 68 height 30
